Goal: Task Accomplishment & Management: Manage account settings

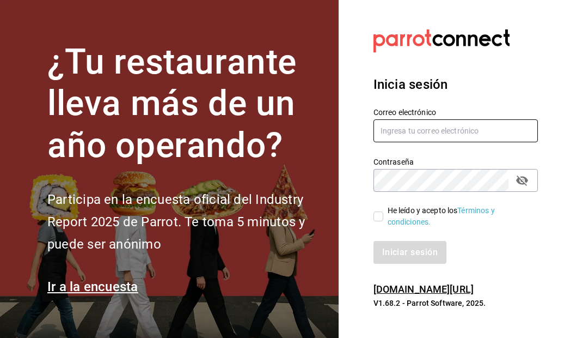
click at [419, 136] on input "text" at bounding box center [456, 130] width 164 height 23
type input "[EMAIL_ADDRESS][DOMAIN_NAME]"
click at [425, 192] on div "He leído y acepto los Términos y condiciones." at bounding box center [449, 210] width 178 height 36
click at [528, 177] on icon "passwordField" at bounding box center [522, 180] width 13 height 13
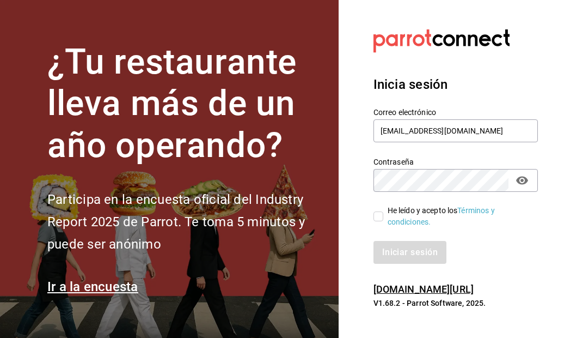
click at [383, 217] on span "He leído y acepto los Términos y condiciones." at bounding box center [456, 216] width 146 height 23
click at [383, 217] on input "He leído y acepto los Términos y condiciones." at bounding box center [379, 216] width 10 height 10
checkbox input "true"
click at [396, 243] on button "Iniciar sesión" at bounding box center [411, 252] width 74 height 23
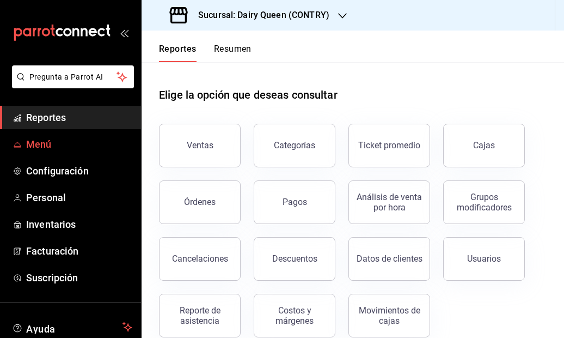
click at [79, 153] on link "Menú" at bounding box center [70, 143] width 141 height 23
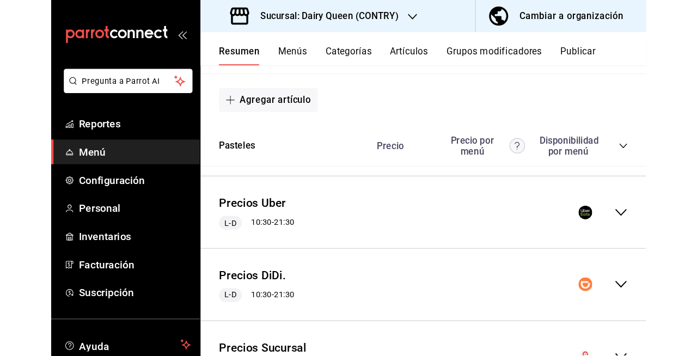
scroll to position [1858, 0]
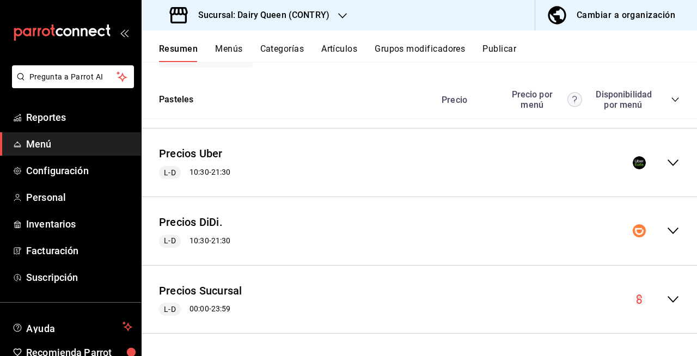
click at [301, 23] on div "Sucursal: Dairy Queen (CONTRY)" at bounding box center [250, 15] width 201 height 30
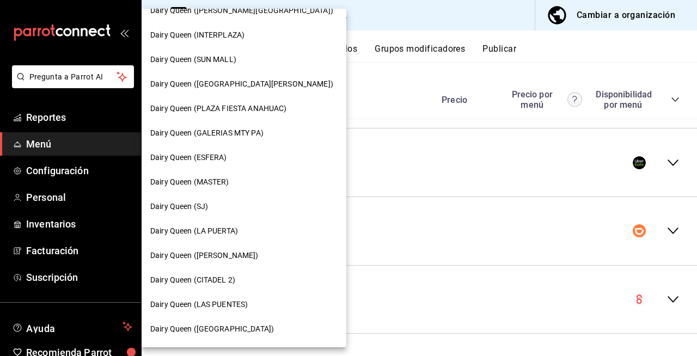
scroll to position [174, 0]
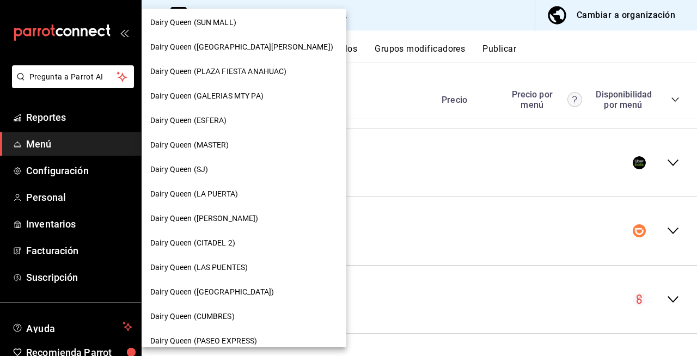
click at [280, 216] on div "Dairy Queen ([PERSON_NAME])" at bounding box center [243, 218] width 187 height 11
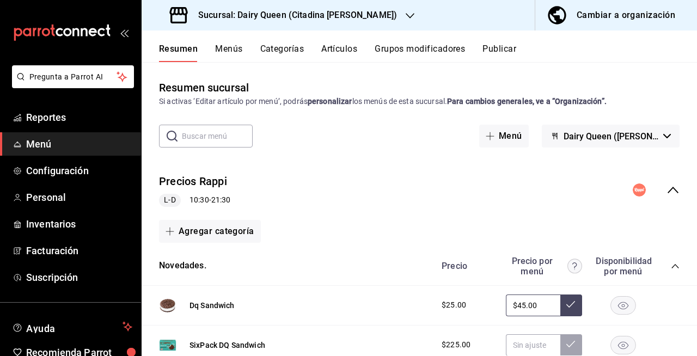
drag, startPoint x: 268, startPoint y: 233, endPoint x: 368, endPoint y: 194, distance: 106.6
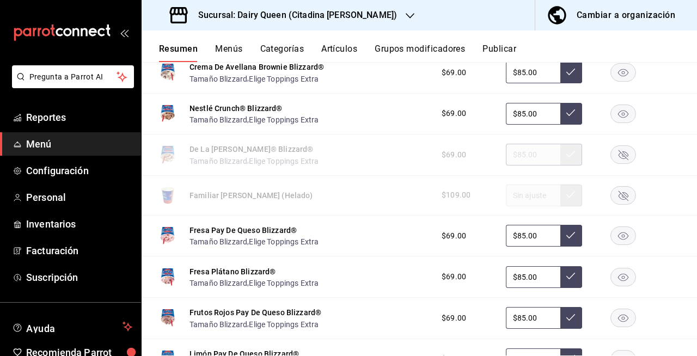
scroll to position [0, 0]
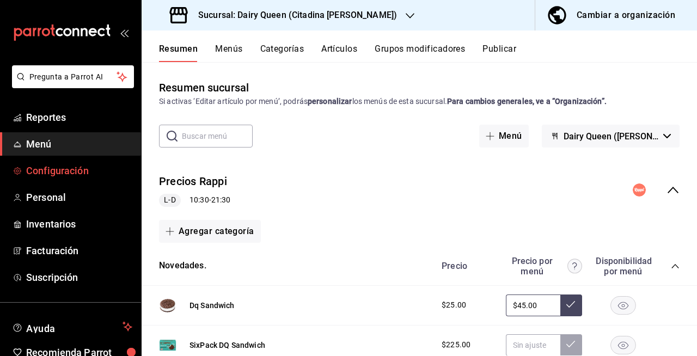
click at [93, 178] on span "Configuración" at bounding box center [79, 170] width 106 height 15
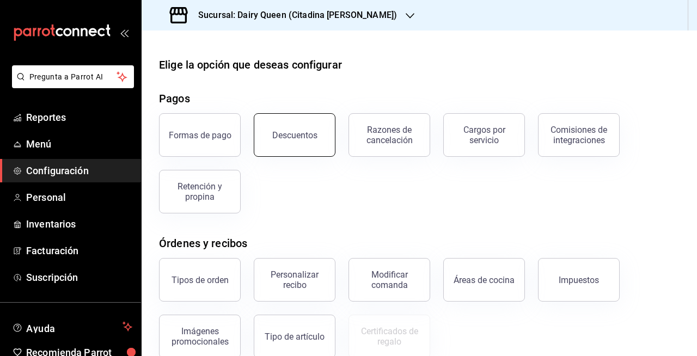
click at [282, 138] on div "Descuentos" at bounding box center [294, 135] width 45 height 10
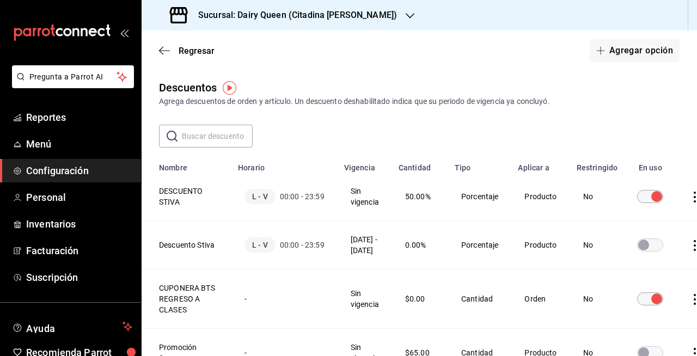
click at [184, 192] on th "DESCUENTO STIVA" at bounding box center [187, 197] width 90 height 48
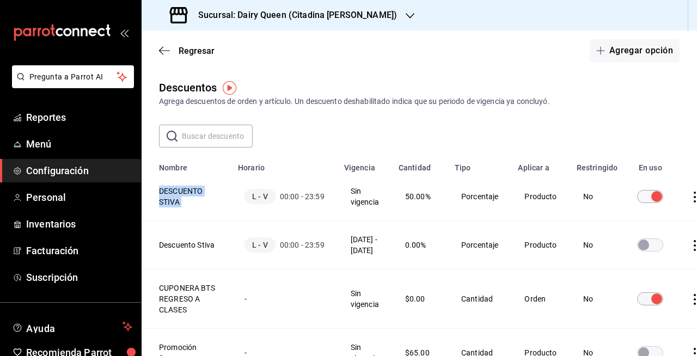
click at [184, 192] on th "DESCUENTO STIVA" at bounding box center [187, 197] width 90 height 48
click at [564, 199] on input "discountsTable" at bounding box center [656, 196] width 39 height 13
click at [564, 56] on button "Agregar opción" at bounding box center [635, 50] width 90 height 23
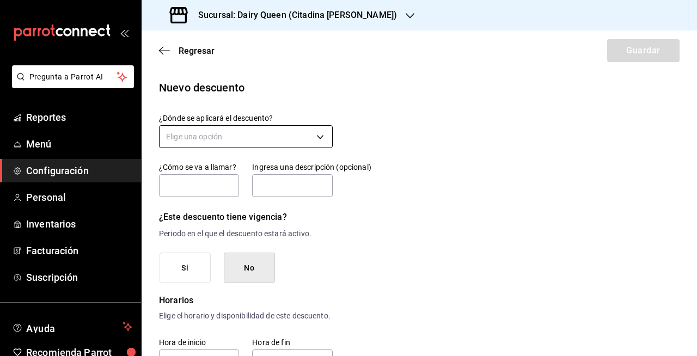
click at [250, 148] on body "Pregunta a Parrot AI Reportes Menú Configuración Personal Inventarios Facturaci…" at bounding box center [348, 178] width 697 height 356
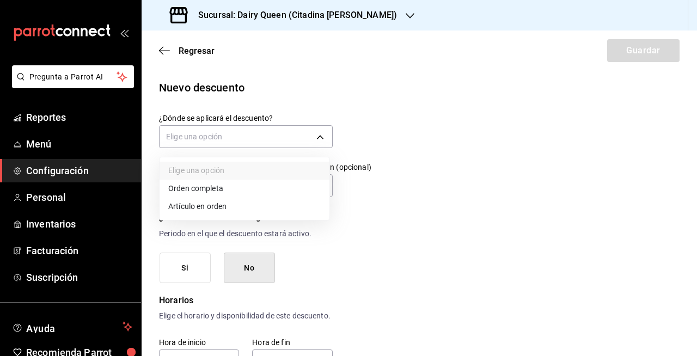
click at [229, 206] on li "Artículo en orden" at bounding box center [245, 207] width 170 height 18
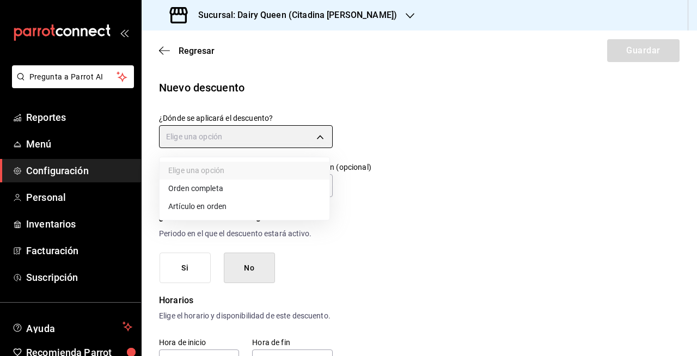
type input "ORDER_ITEM"
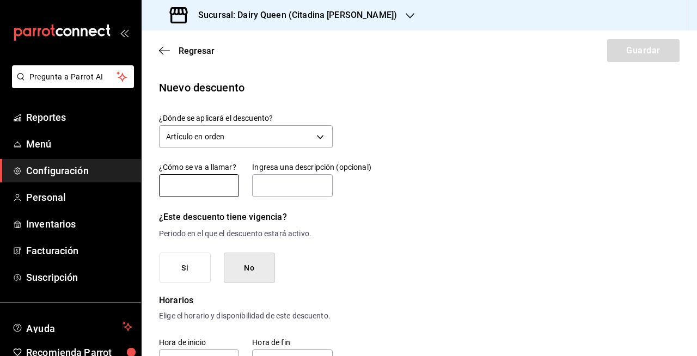
click at [212, 181] on input "text" at bounding box center [199, 185] width 80 height 23
type input "DESCUENTO STIVA"
click at [277, 187] on input "text" at bounding box center [292, 185] width 80 height 23
click at [301, 187] on input "Este descuento es del 50% en DQ Sándwiches solamente." at bounding box center [292, 185] width 80 height 23
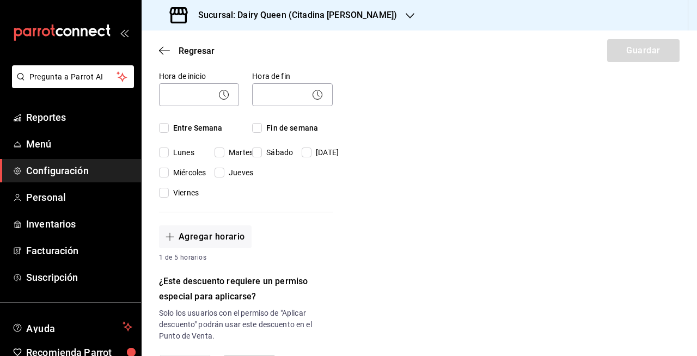
scroll to position [265, 0]
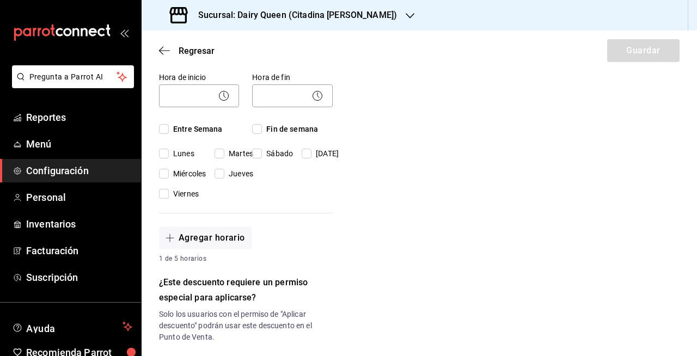
type input "Este descuento es del 100% en DQ Sándwiches solamente."
click at [162, 134] on input "Entre Semana" at bounding box center [164, 129] width 10 height 10
checkbox input "true"
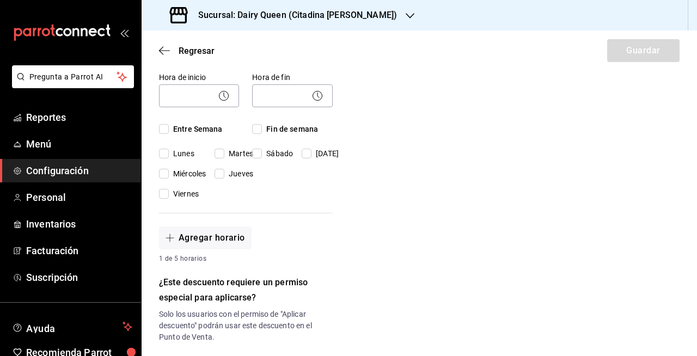
checkbox input "true"
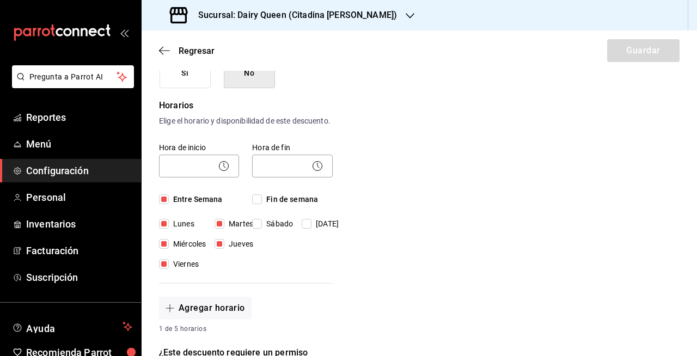
scroll to position [193, 0]
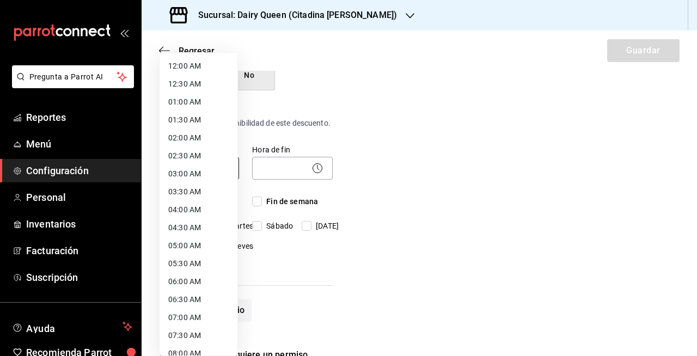
click at [189, 169] on body "Pregunta a Parrot AI Reportes Menú Configuración Personal Inventarios Facturaci…" at bounding box center [348, 178] width 697 height 356
click at [216, 64] on li "12:00 AM" at bounding box center [199, 66] width 78 height 18
type input "00:00"
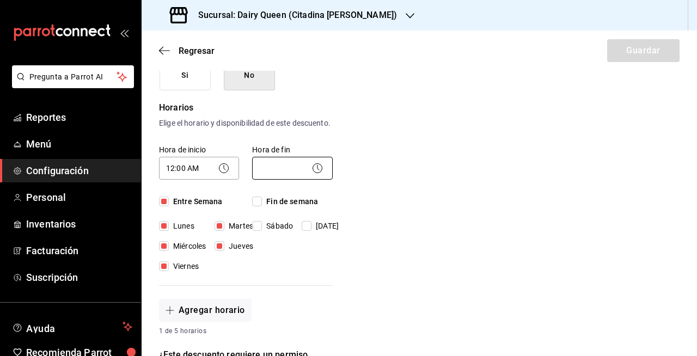
click at [307, 176] on body "Pregunta a Parrot AI Reportes Menú Configuración Personal Inventarios Facturaci…" at bounding box center [348, 178] width 697 height 356
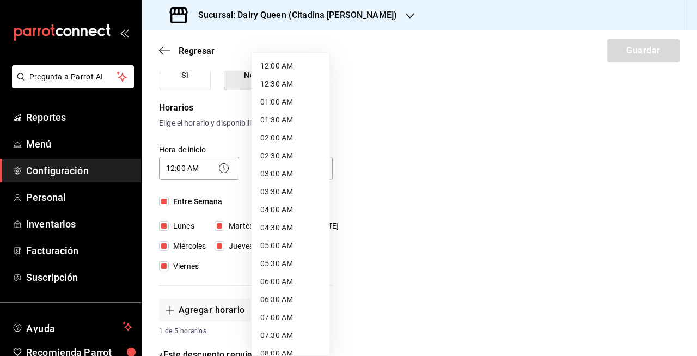
scroll to position [586, 0]
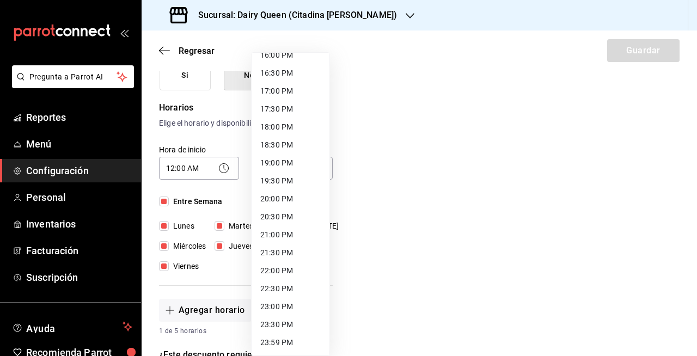
click at [292, 337] on li "23:59 PM" at bounding box center [291, 343] width 78 height 18
type input "23:59"
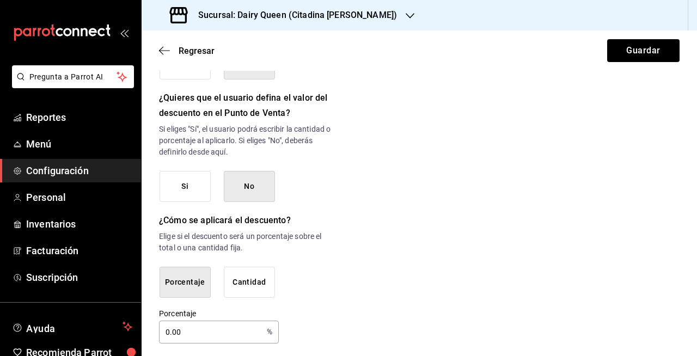
scroll to position [587, 0]
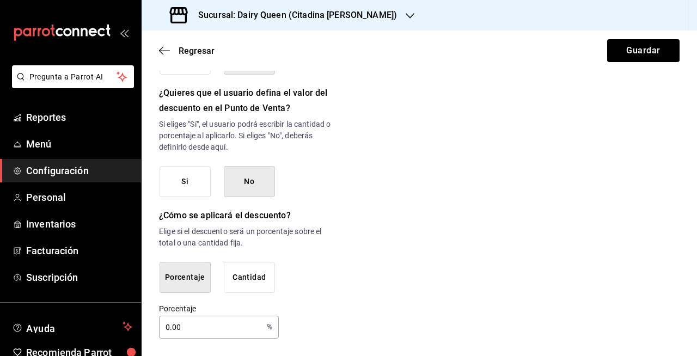
click at [184, 331] on input "0.00" at bounding box center [210, 327] width 103 height 22
type input "0"
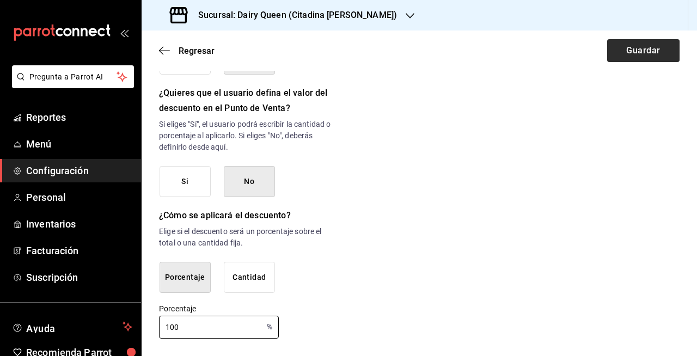
type input "100"
click at [564, 47] on button "Guardar" at bounding box center [643, 50] width 72 height 23
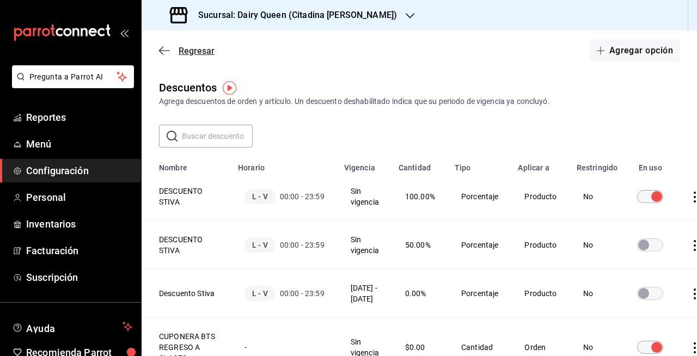
click at [162, 51] on icon "button" at bounding box center [164, 50] width 11 height 1
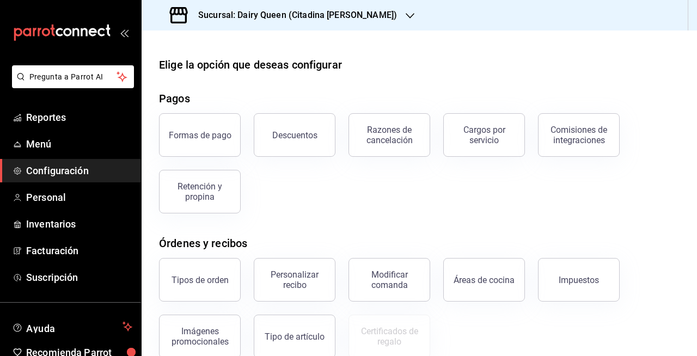
click at [52, 163] on span "Configuración" at bounding box center [79, 170] width 106 height 15
click at [331, 23] on div "Sucursal: Dairy Queen (Citadina [PERSON_NAME])" at bounding box center [284, 15] width 268 height 30
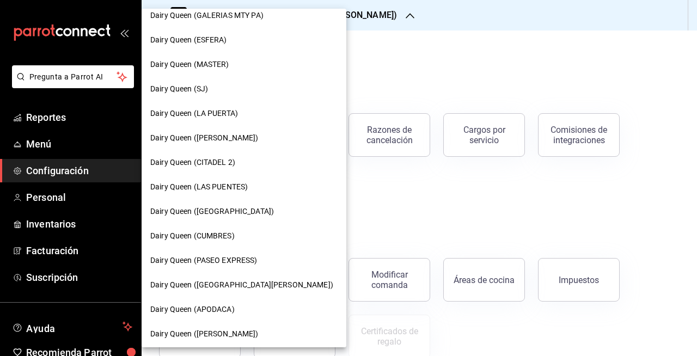
scroll to position [247, 0]
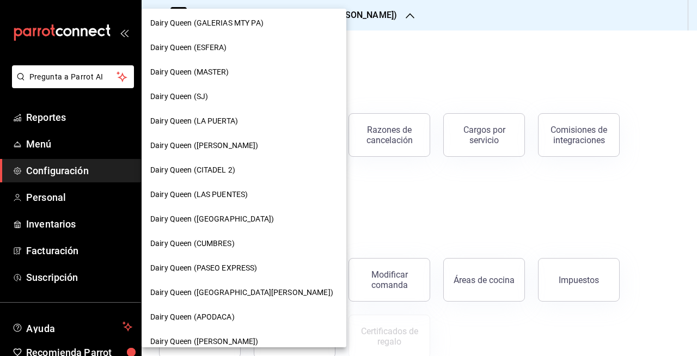
click at [255, 172] on div "Dairy Queen (CITADEL 2)" at bounding box center [243, 169] width 187 height 11
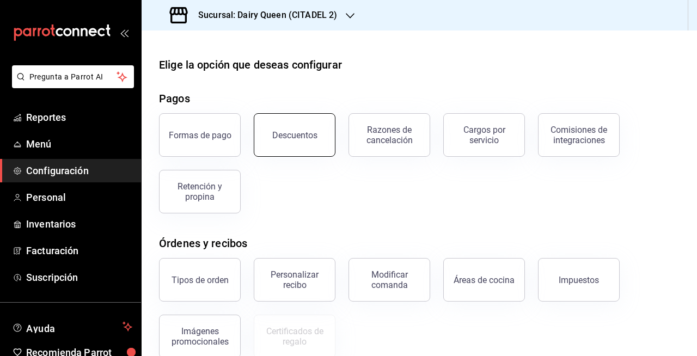
click at [267, 155] on div "Descuentos" at bounding box center [288, 128] width 95 height 57
click at [285, 148] on button "Descuentos" at bounding box center [295, 135] width 82 height 44
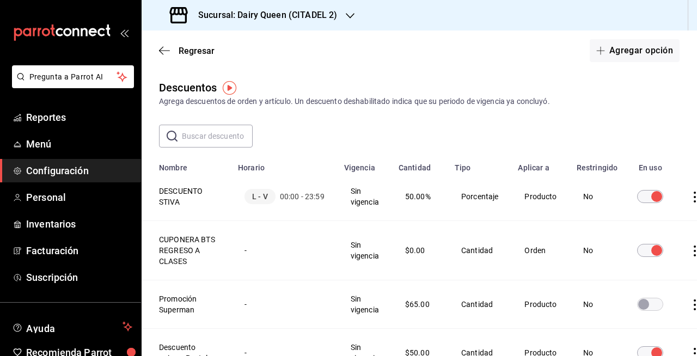
click at [564, 202] on input "discountsTable" at bounding box center [656, 196] width 39 height 13
click at [564, 55] on button "Agregar opción" at bounding box center [635, 50] width 90 height 23
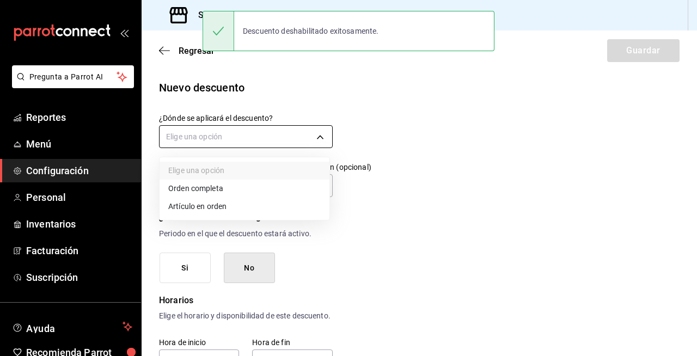
click at [284, 138] on body "Pregunta a Parrot AI Reportes Menú Configuración Personal Inventarios Facturaci…" at bounding box center [348, 178] width 697 height 356
click at [266, 199] on li "Artículo en orden" at bounding box center [245, 207] width 170 height 18
type input "ORDER_ITEM"
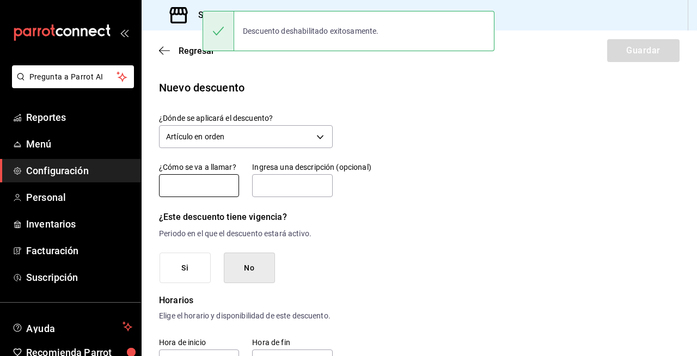
click at [201, 194] on input "text" at bounding box center [199, 185] width 80 height 23
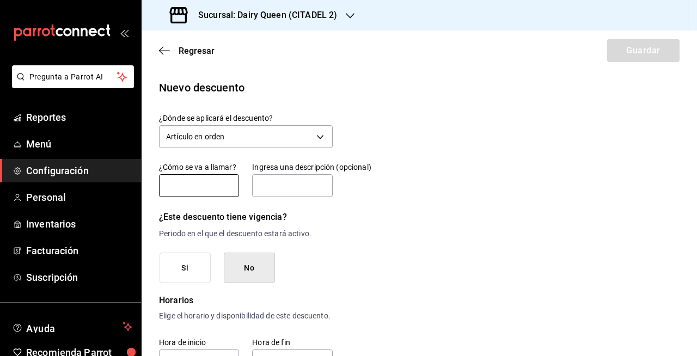
type input "DESCUENTO STIVA"
click at [265, 186] on input "text" at bounding box center [292, 185] width 80 height 23
click at [302, 192] on input "Este descuento es del 50% en DQ Sándwiches solamente." at bounding box center [292, 185] width 80 height 23
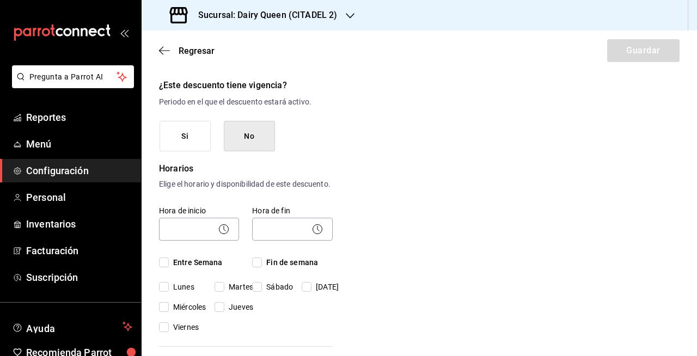
scroll to position [136, 0]
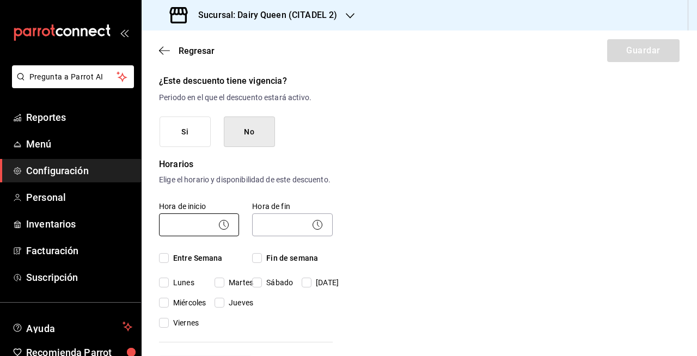
type input "Este descuento es del 100% en DQ Sándwiches solamente."
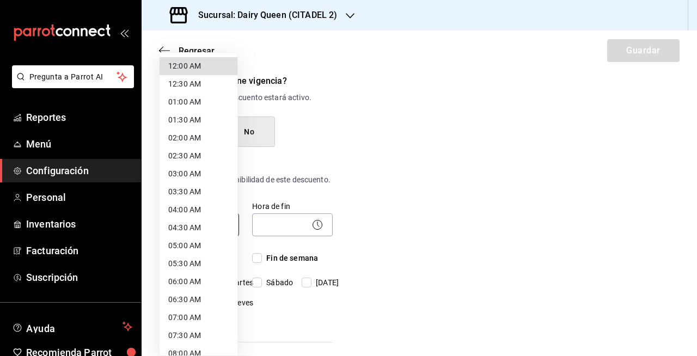
scroll to position [0, 0]
click at [214, 242] on body "Pregunta a Parrot AI Reportes Menú Configuración Personal Inventarios Facturaci…" at bounding box center [348, 178] width 697 height 356
click at [176, 68] on li "12:00 AM" at bounding box center [199, 66] width 78 height 18
type input "00:00"
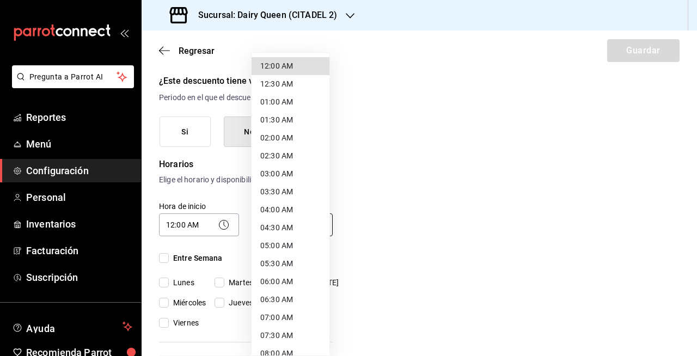
click at [268, 225] on body "Pregunta a Parrot AI Reportes Menú Configuración Personal Inventarios Facturaci…" at bounding box center [348, 178] width 697 height 356
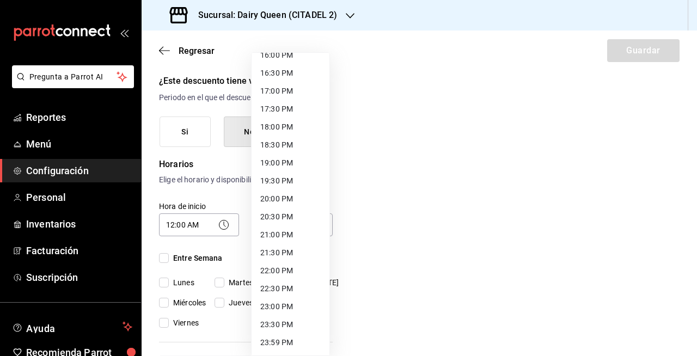
click at [295, 337] on li "23:59 PM" at bounding box center [291, 343] width 78 height 18
type input "23:59"
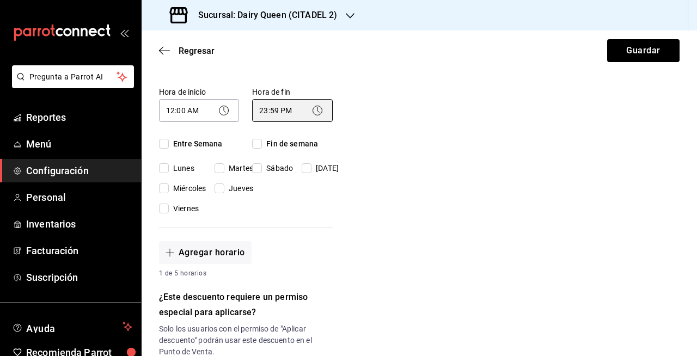
scroll to position [256, 0]
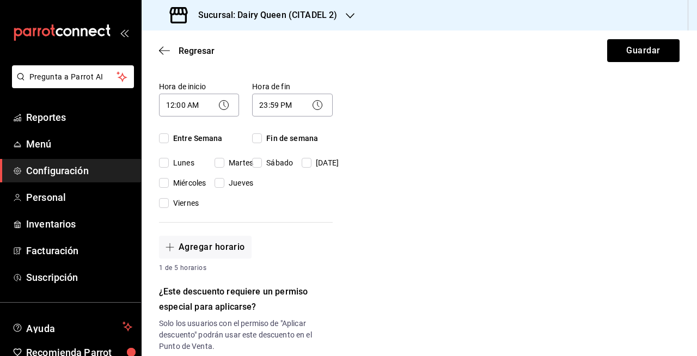
click at [200, 144] on span "Entre Semana" at bounding box center [196, 138] width 54 height 11
click at [169, 143] on input "Entre Semana" at bounding box center [164, 138] width 10 height 10
checkbox input "true"
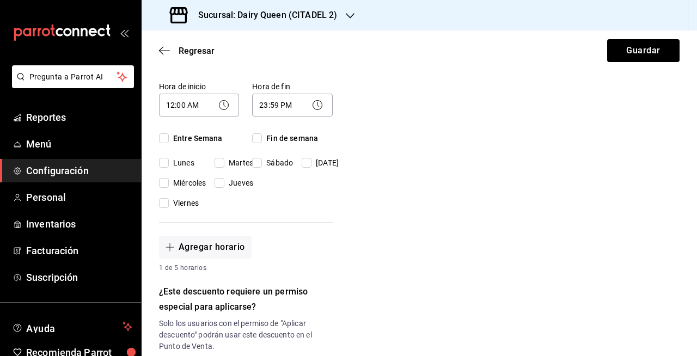
checkbox input "true"
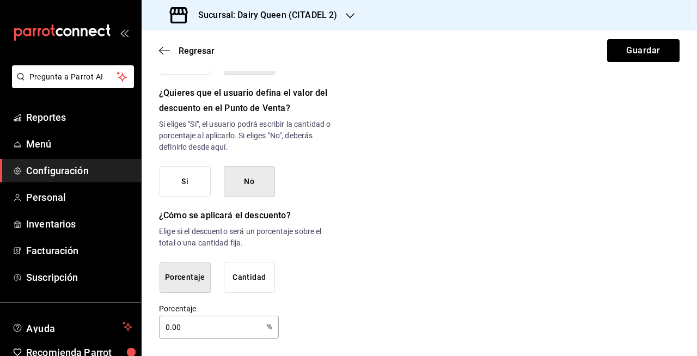
scroll to position [587, 0]
click at [199, 334] on input "0.00" at bounding box center [210, 327] width 103 height 22
type input "0"
type input "100"
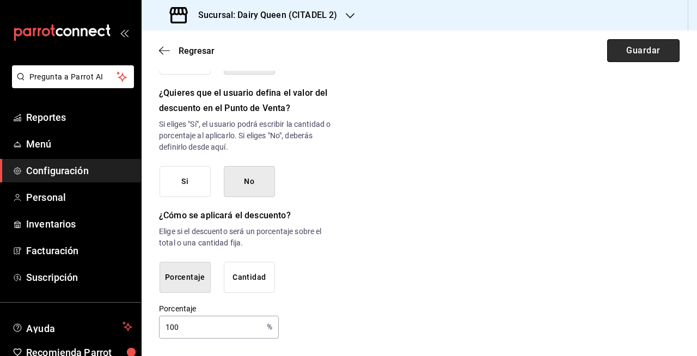
click at [564, 56] on button "Guardar" at bounding box center [643, 50] width 72 height 23
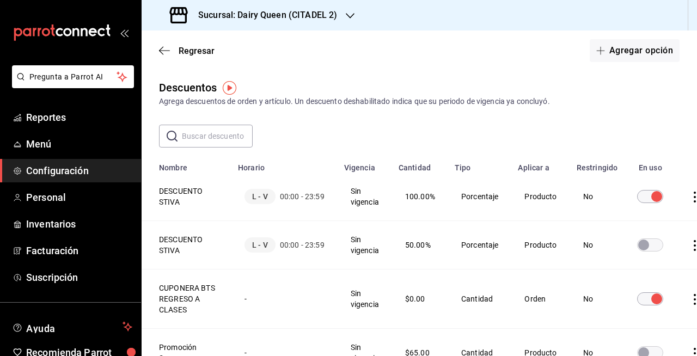
click at [544, 337] on td "Producto" at bounding box center [540, 353] width 58 height 48
